Goal: Find specific page/section: Find specific page/section

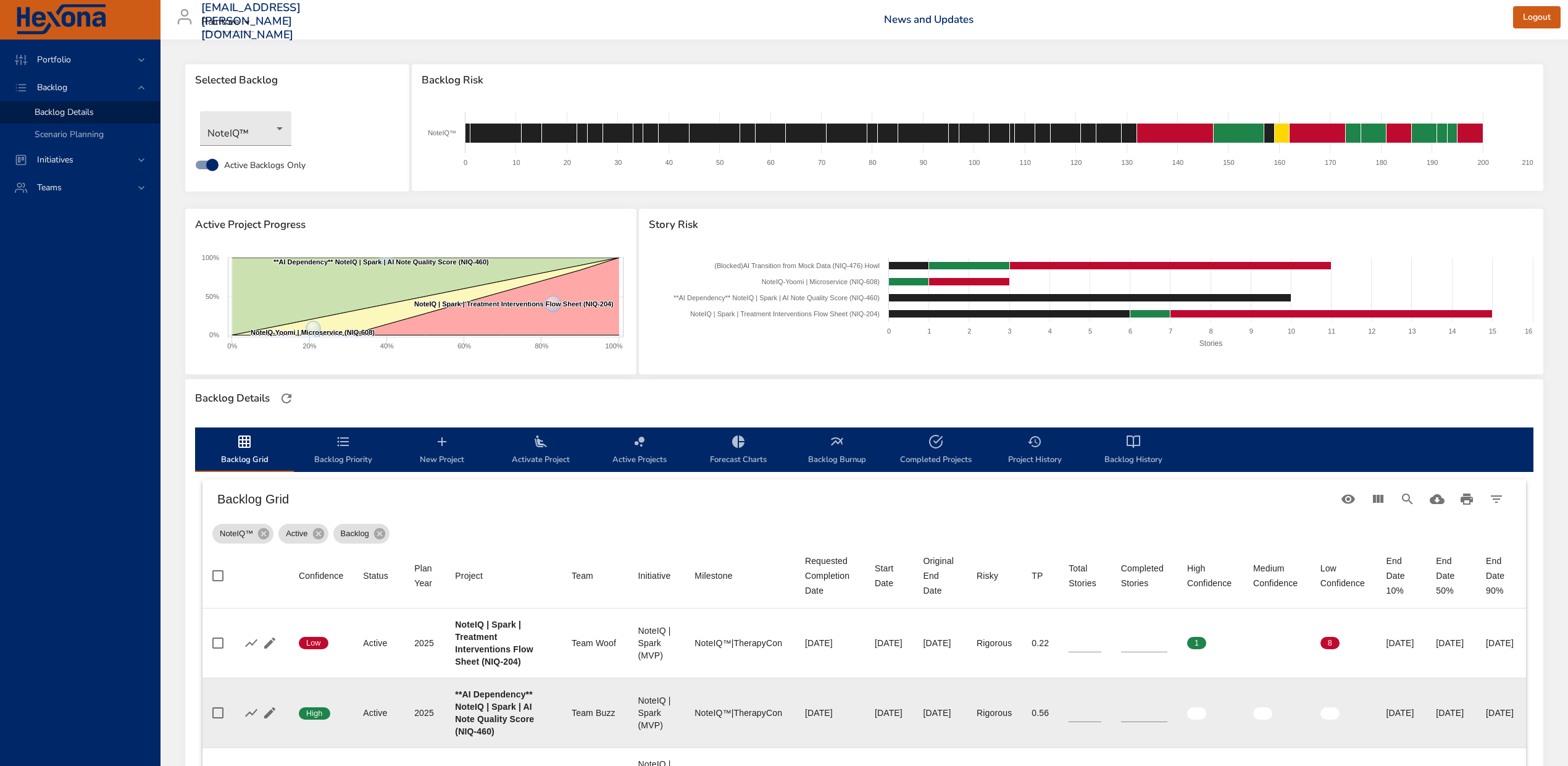
scroll to position [270, 0]
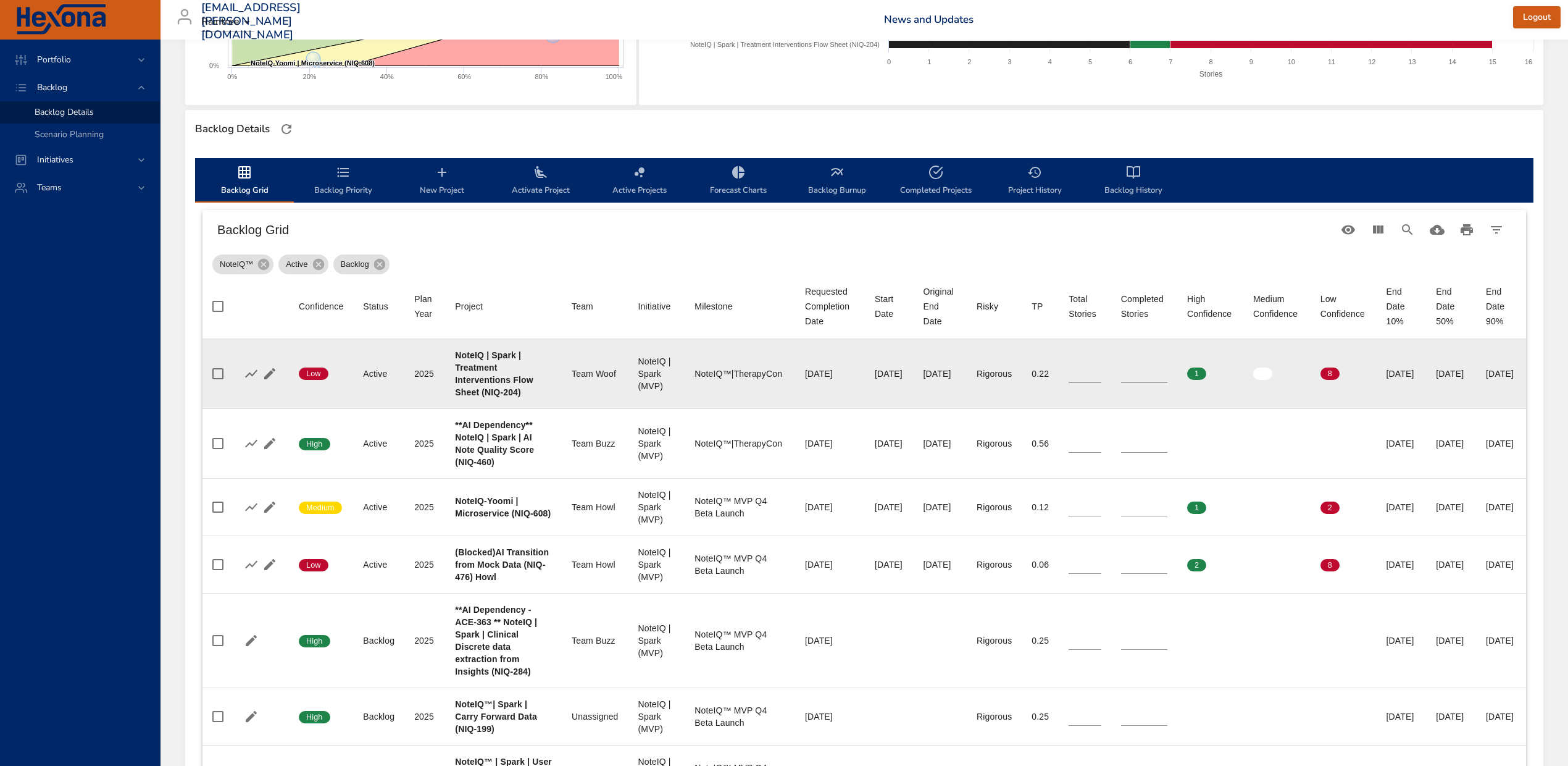
drag, startPoint x: 455, startPoint y: 354, endPoint x: 1451, endPoint y: 393, distance: 996.8
click at [1451, 393] on tr "Confidence Low Status Active Plan Year [DATE] Project NoteIQ | Spark | Treatmen…" at bounding box center [864, 374] width 1324 height 70
click at [1452, 380] on div "[DATE]" at bounding box center [1451, 374] width 30 height 13
click at [1436, 380] on div "[DATE]" at bounding box center [1451, 374] width 30 height 13
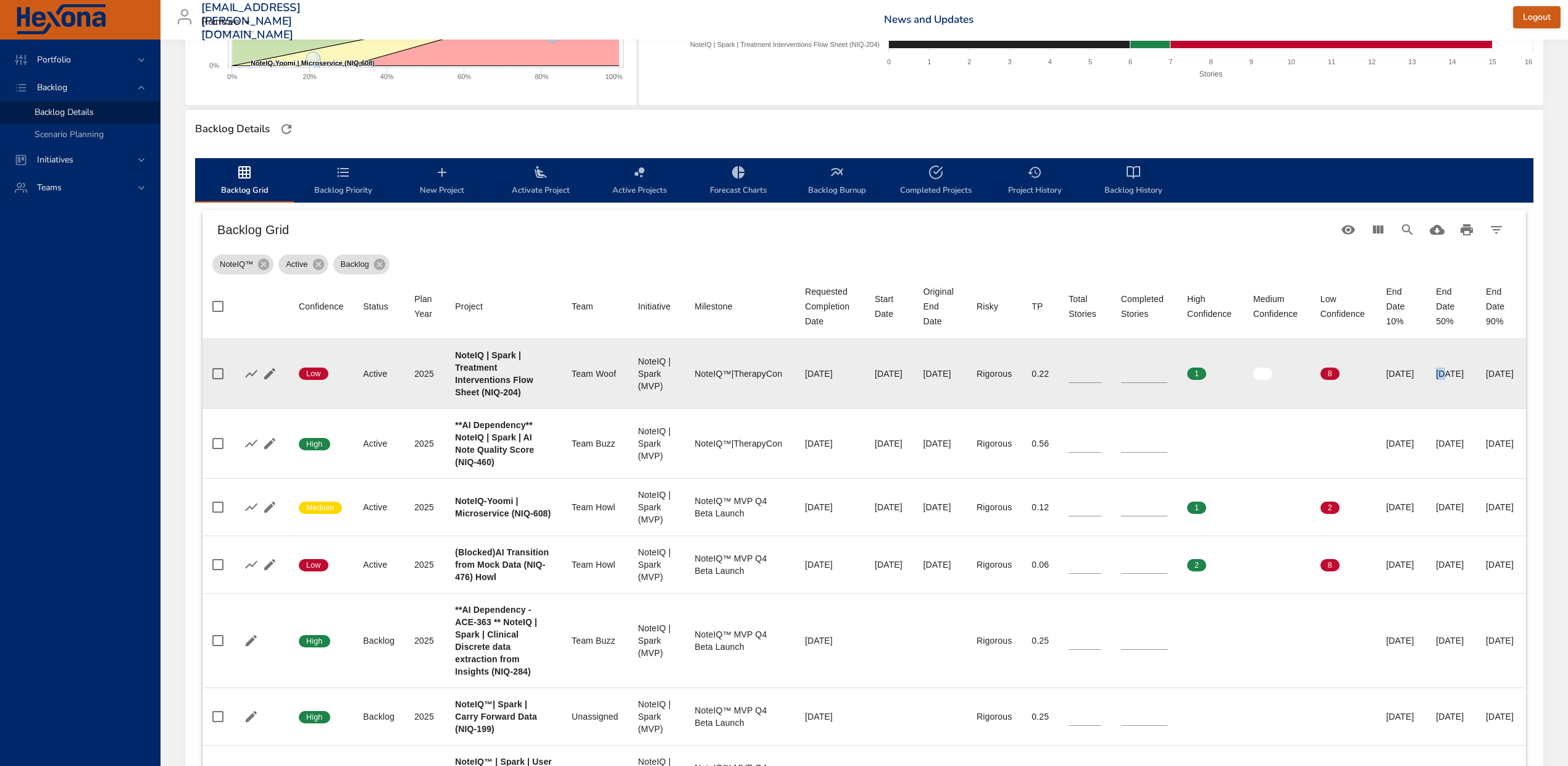
click at [1436, 380] on div "[DATE]" at bounding box center [1451, 374] width 30 height 13
drag, startPoint x: 457, startPoint y: 352, endPoint x: 509, endPoint y: 411, distance: 78.6
click at [509, 398] on div "NoteIQ | Spark | Treatment Interventions Flow Sheet (NIQ-204)" at bounding box center [503, 374] width 97 height 49
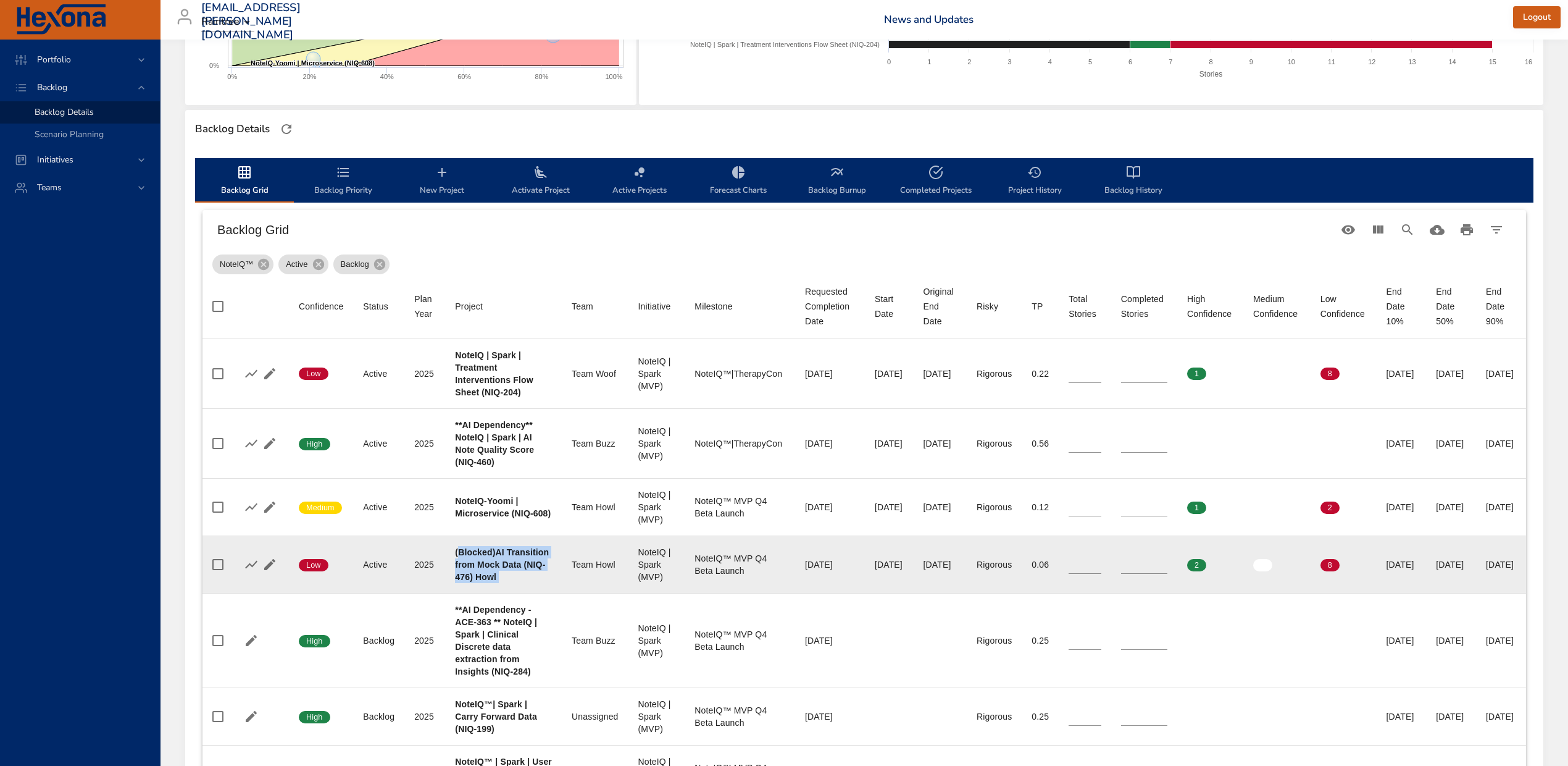
drag, startPoint x: 458, startPoint y: 610, endPoint x: 523, endPoint y: 675, distance: 91.9
click at [523, 593] on tr "Confidence Low Status Active Plan Year [DATE] Project (Blocked)AI Transition fr…" at bounding box center [864, 564] width 1324 height 58
click at [514, 593] on td "Project (Blocked)AI Transition from Mock Data (NIQ-476) Howl" at bounding box center [503, 564] width 117 height 58
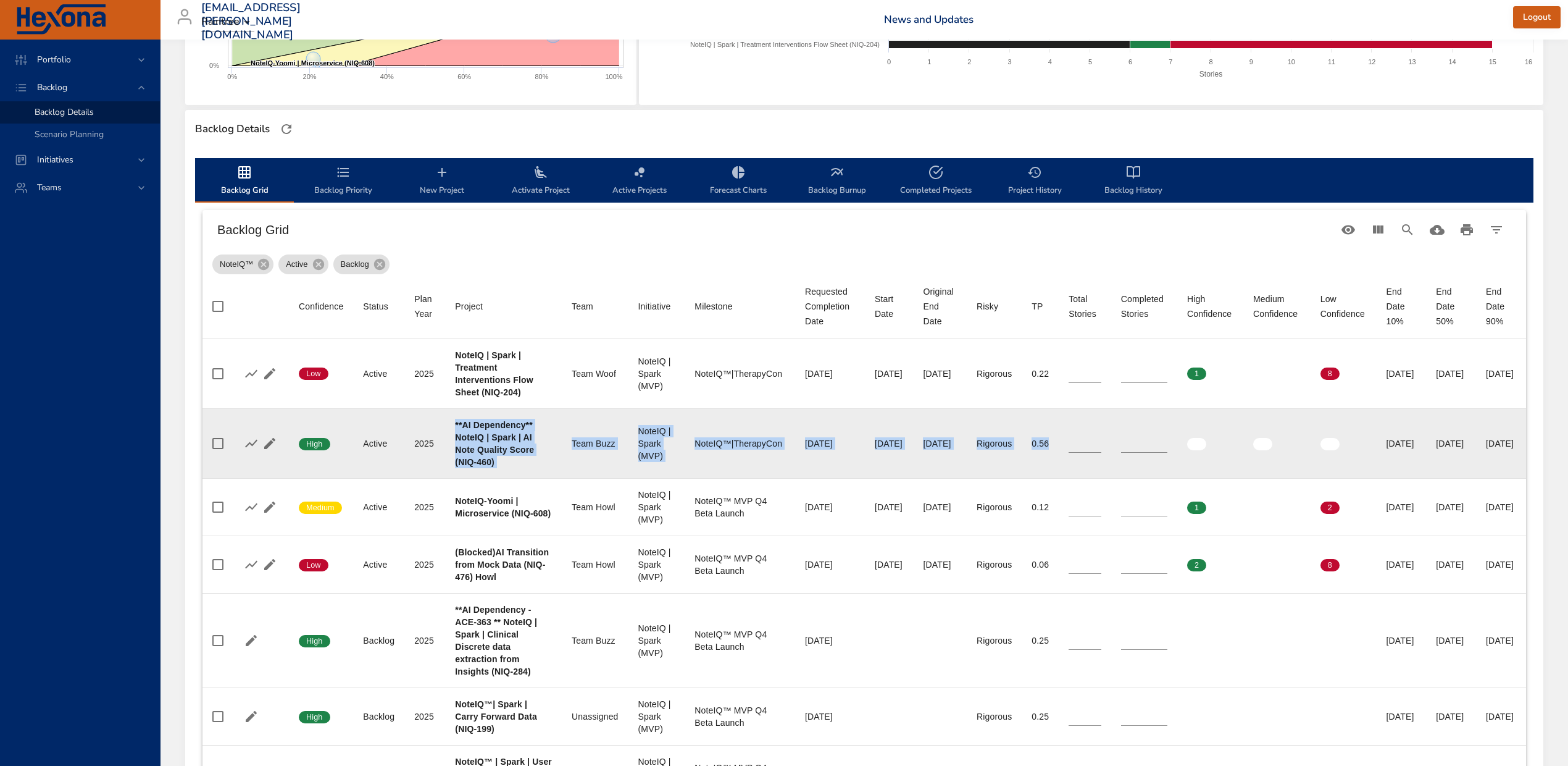
drag, startPoint x: 455, startPoint y: 455, endPoint x: 1138, endPoint y: 489, distance: 683.8
click at [1138, 478] on tr "Confidence High Status Active Plan Year [DATE] Project **AI Dependency** NoteIQ…" at bounding box center [864, 443] width 1324 height 70
click at [489, 468] on div "**AI Dependency** NoteIQ | Spark | AI Note Quality Score (NIQ-460)" at bounding box center [503, 443] width 97 height 49
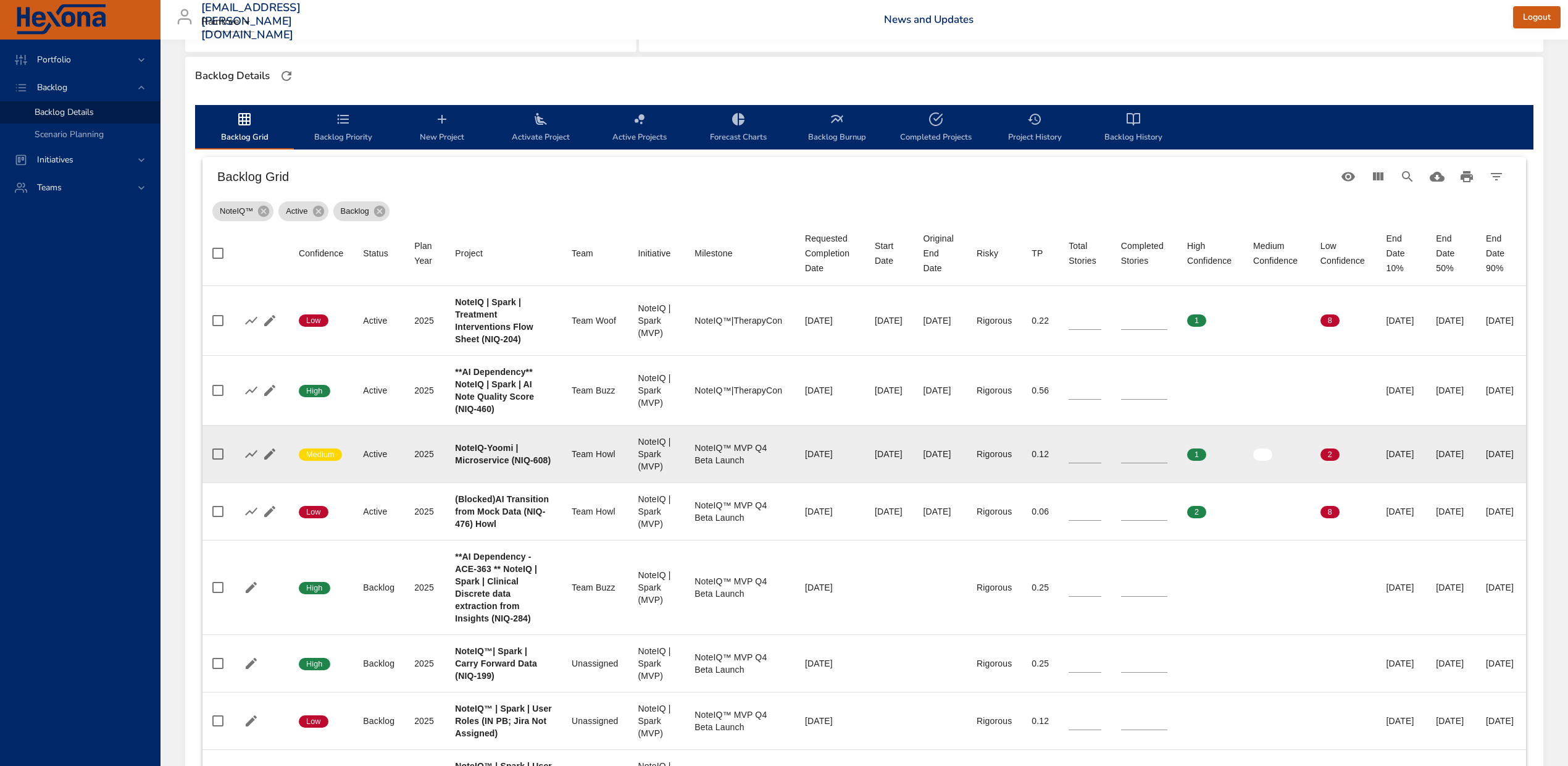
scroll to position [352, 0]
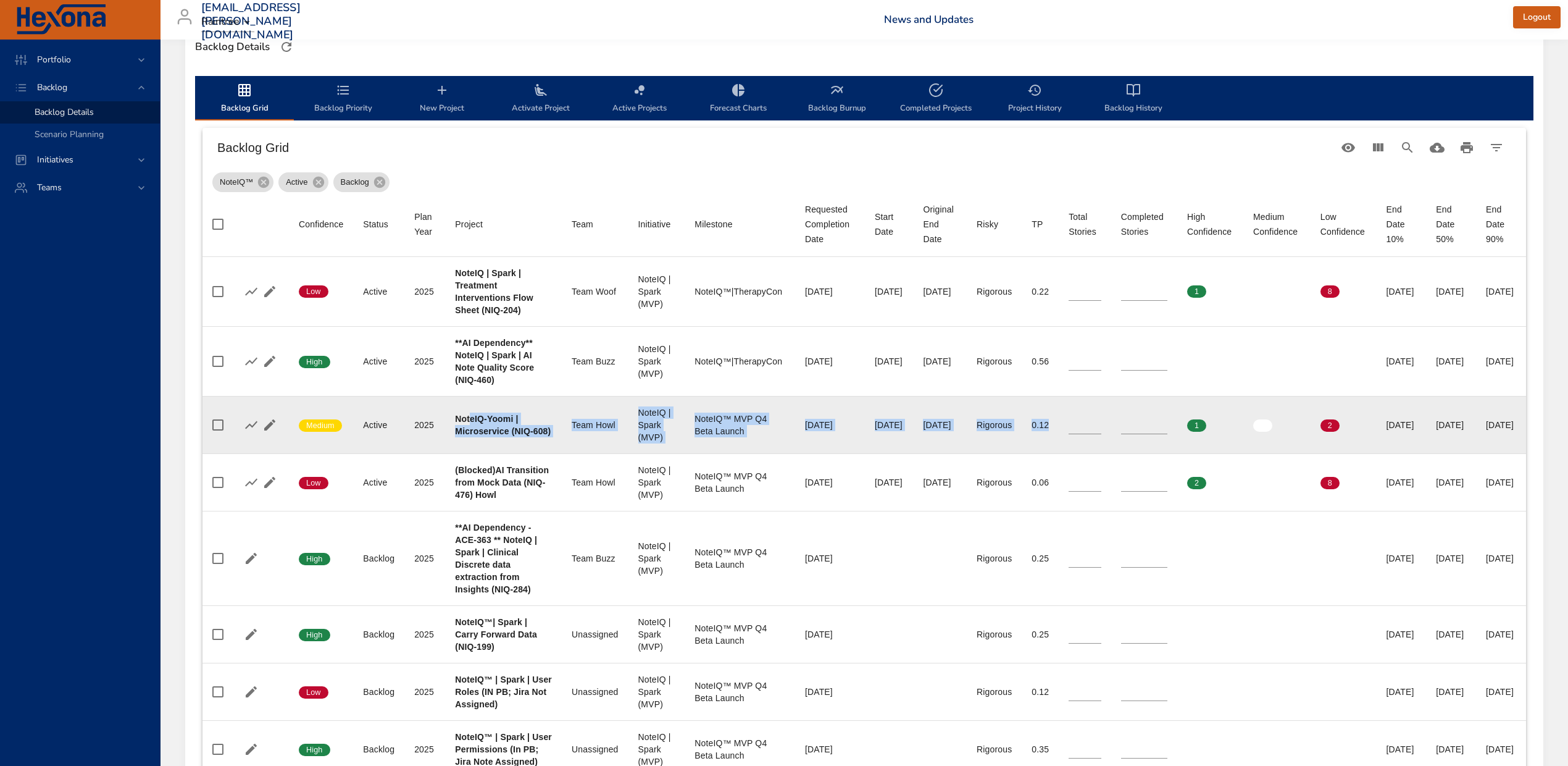
drag, startPoint x: 455, startPoint y: 474, endPoint x: 1141, endPoint y: 493, distance: 686.3
click at [1141, 454] on tr "Confidence Medium Status Active Plan Year [DATE] Project NoteIQ-Yoomi | Microse…" at bounding box center [864, 425] width 1324 height 58
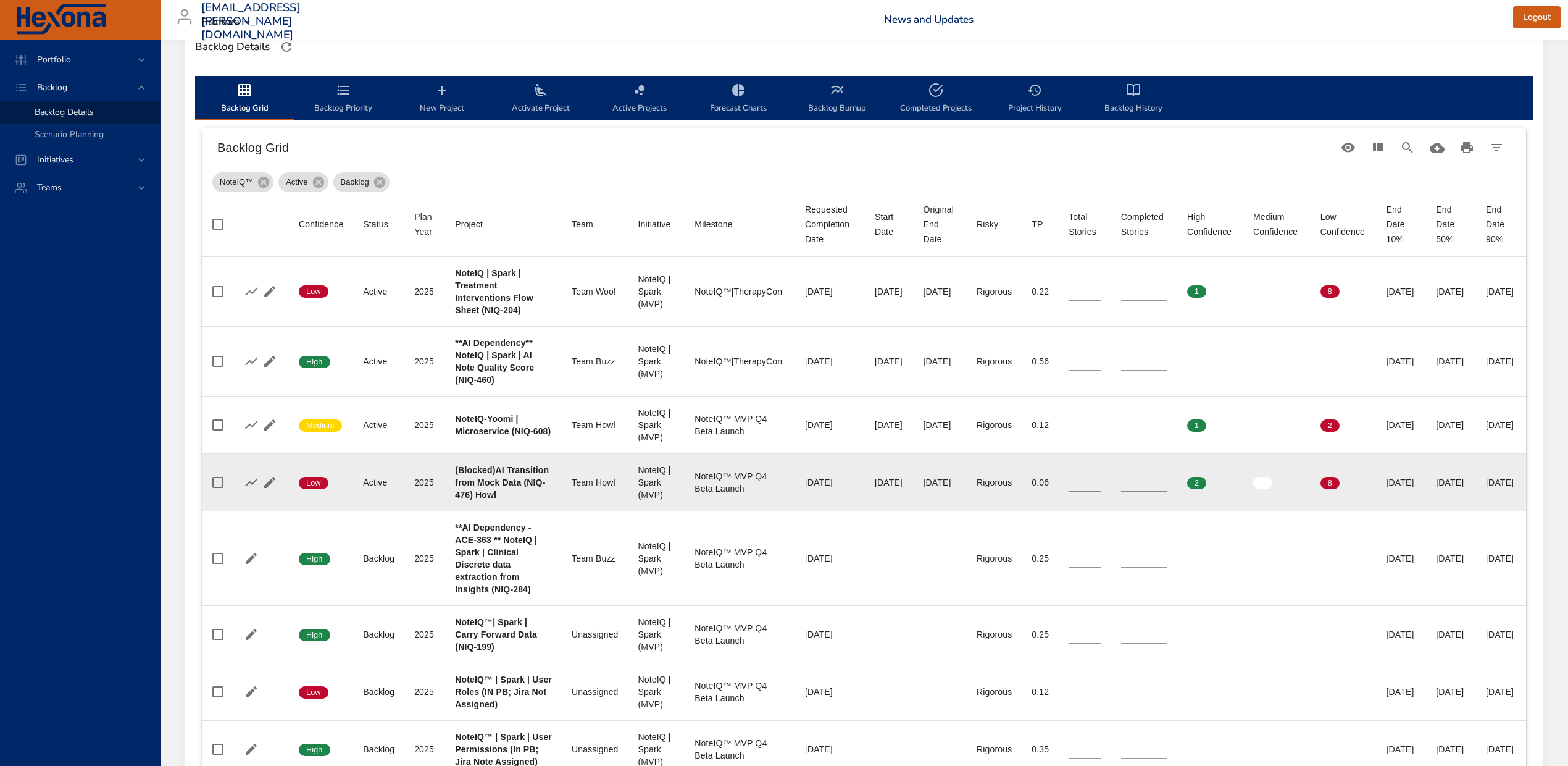
click at [467, 501] on div "(Blocked)AI Transition from Mock Data (NIQ-476) Howl" at bounding box center [503, 482] width 97 height 37
drag, startPoint x: 455, startPoint y: 530, endPoint x: 529, endPoint y: 591, distance: 95.9
click at [529, 511] on tr "Confidence Low Status Active Plan Year [DATE] Project (Blocked)AI Transition fr…" at bounding box center [864, 482] width 1324 height 58
